Goal: Task Accomplishment & Management: Complete application form

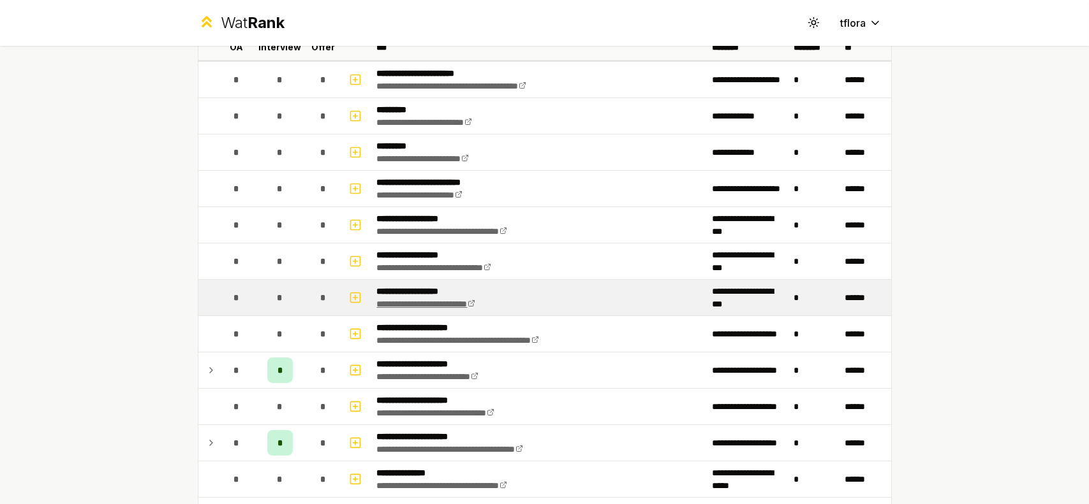
scroll to position [128, 0]
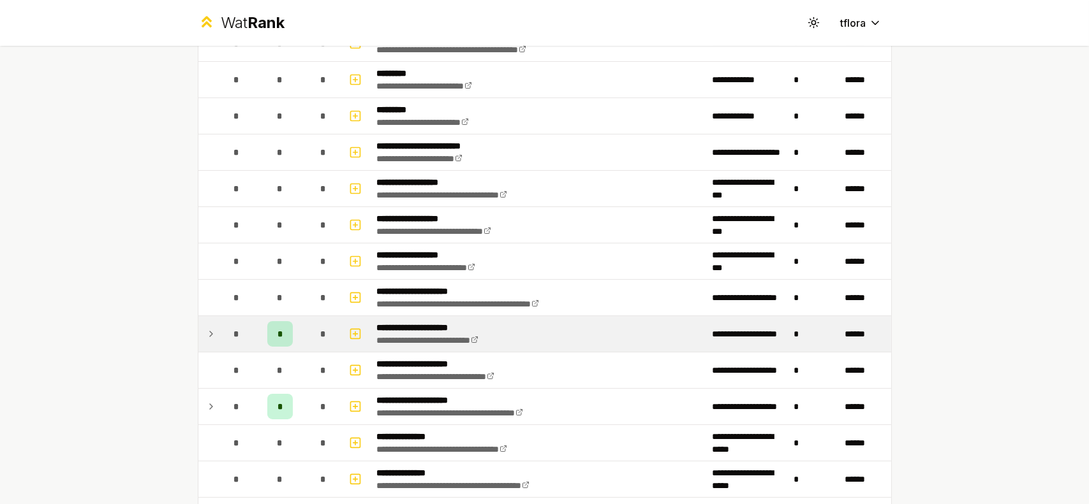
click at [269, 328] on div "*" at bounding box center [280, 334] width 26 height 26
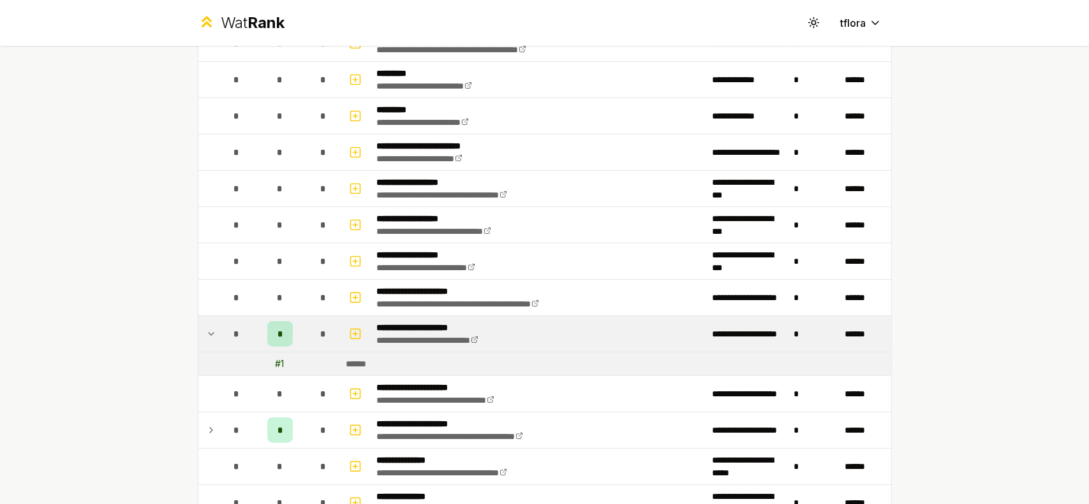
click at [269, 328] on div "*" at bounding box center [280, 334] width 26 height 26
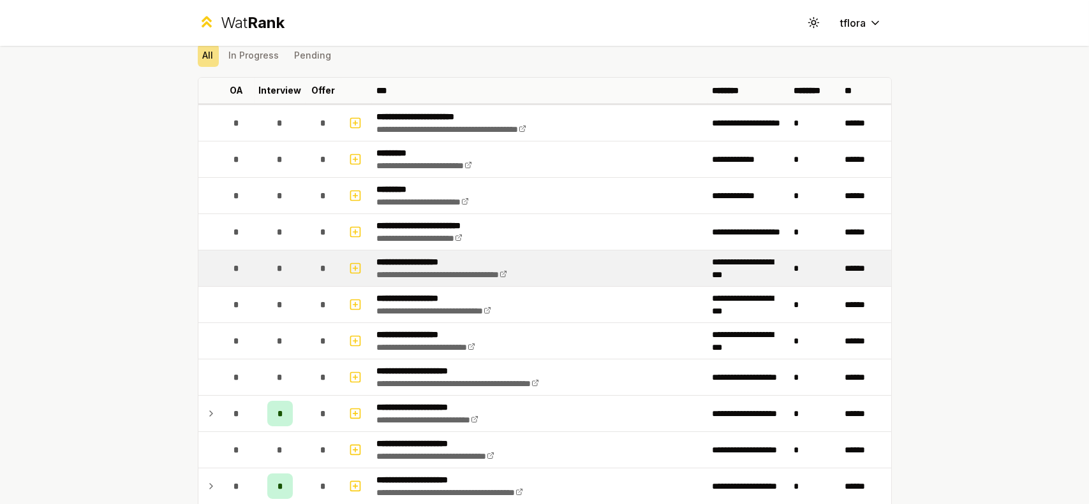
scroll to position [0, 0]
